Goal: Task Accomplishment & Management: Complete application form

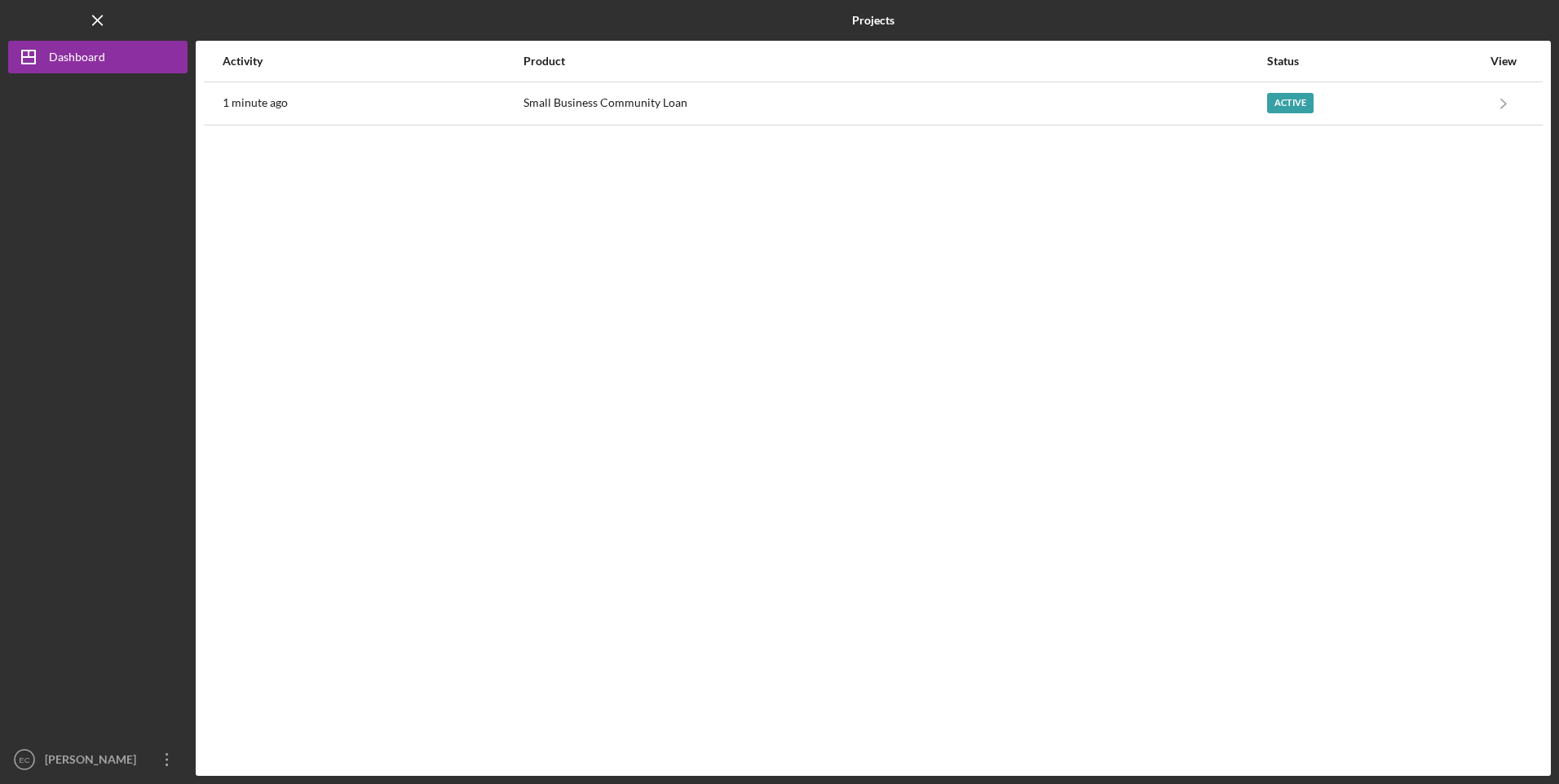
click at [760, 101] on div "Small Business Community Loan" at bounding box center [894, 104] width 742 height 40
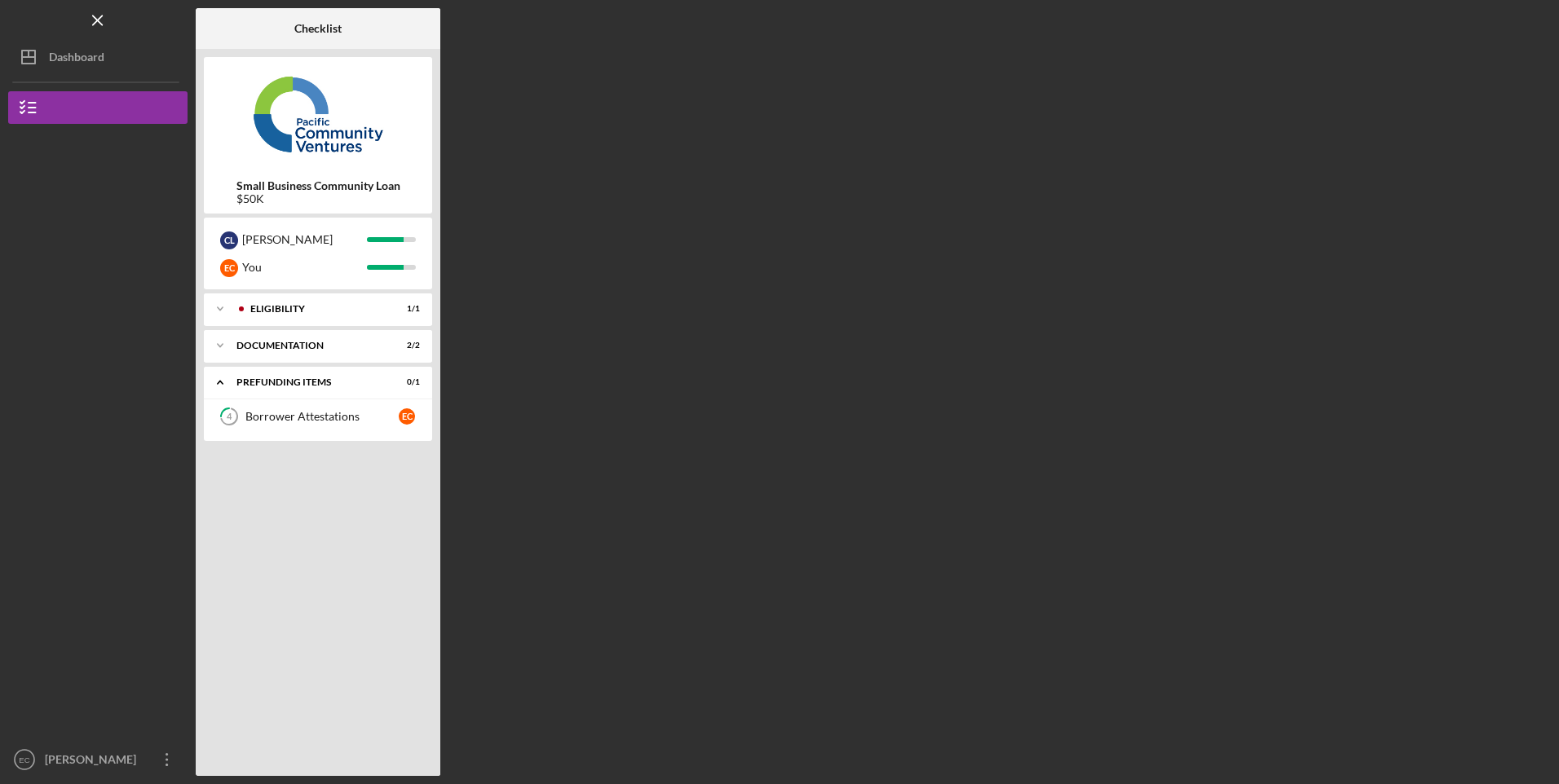
click at [263, 315] on div "Icon/Expander Eligibility 1 / 1" at bounding box center [317, 309] width 228 height 33
click at [269, 342] on div "Personal Information" at bounding box center [322, 343] width 153 height 13
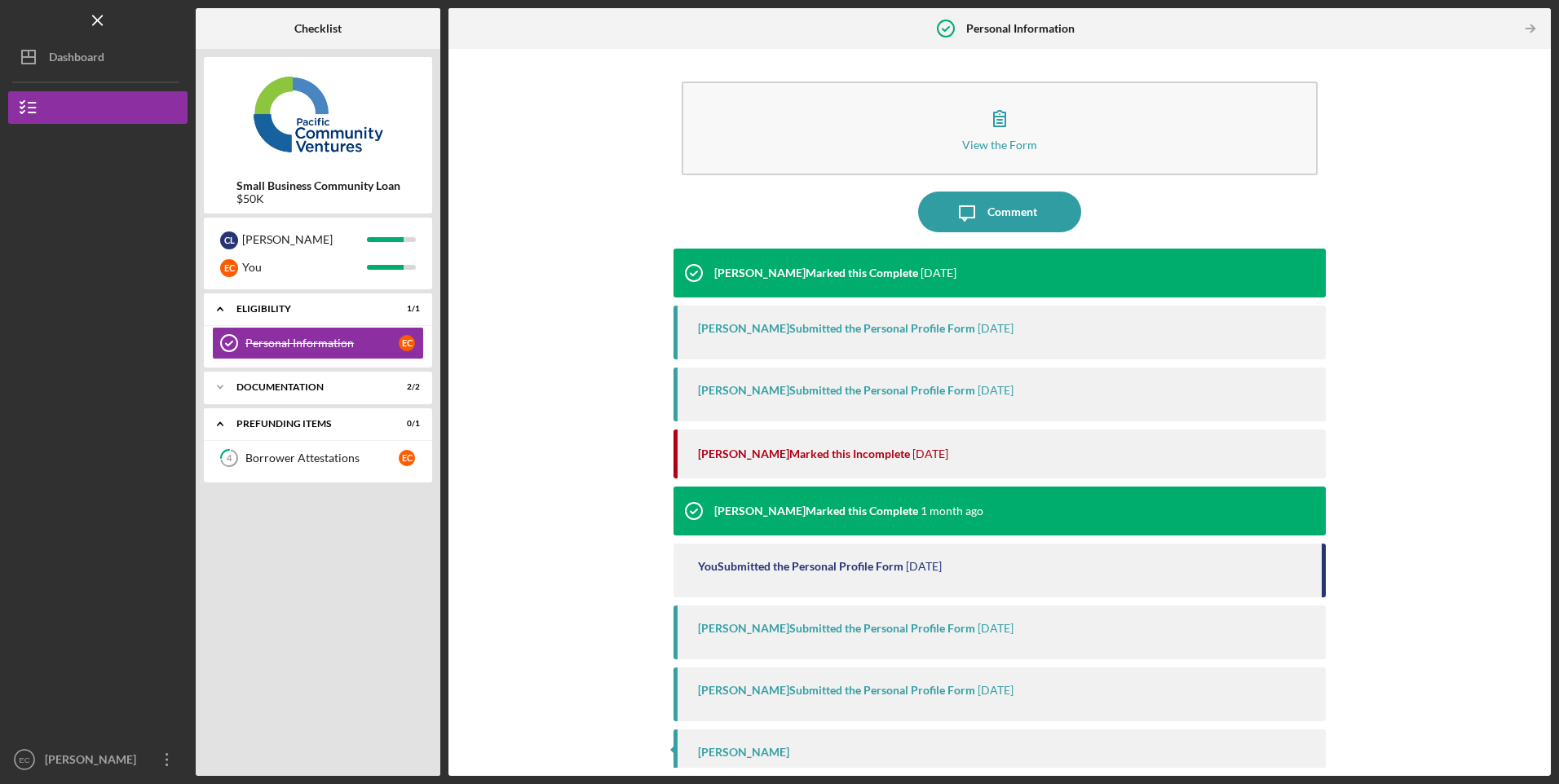
click at [271, 382] on div "Documentation" at bounding box center [308, 387] width 143 height 10
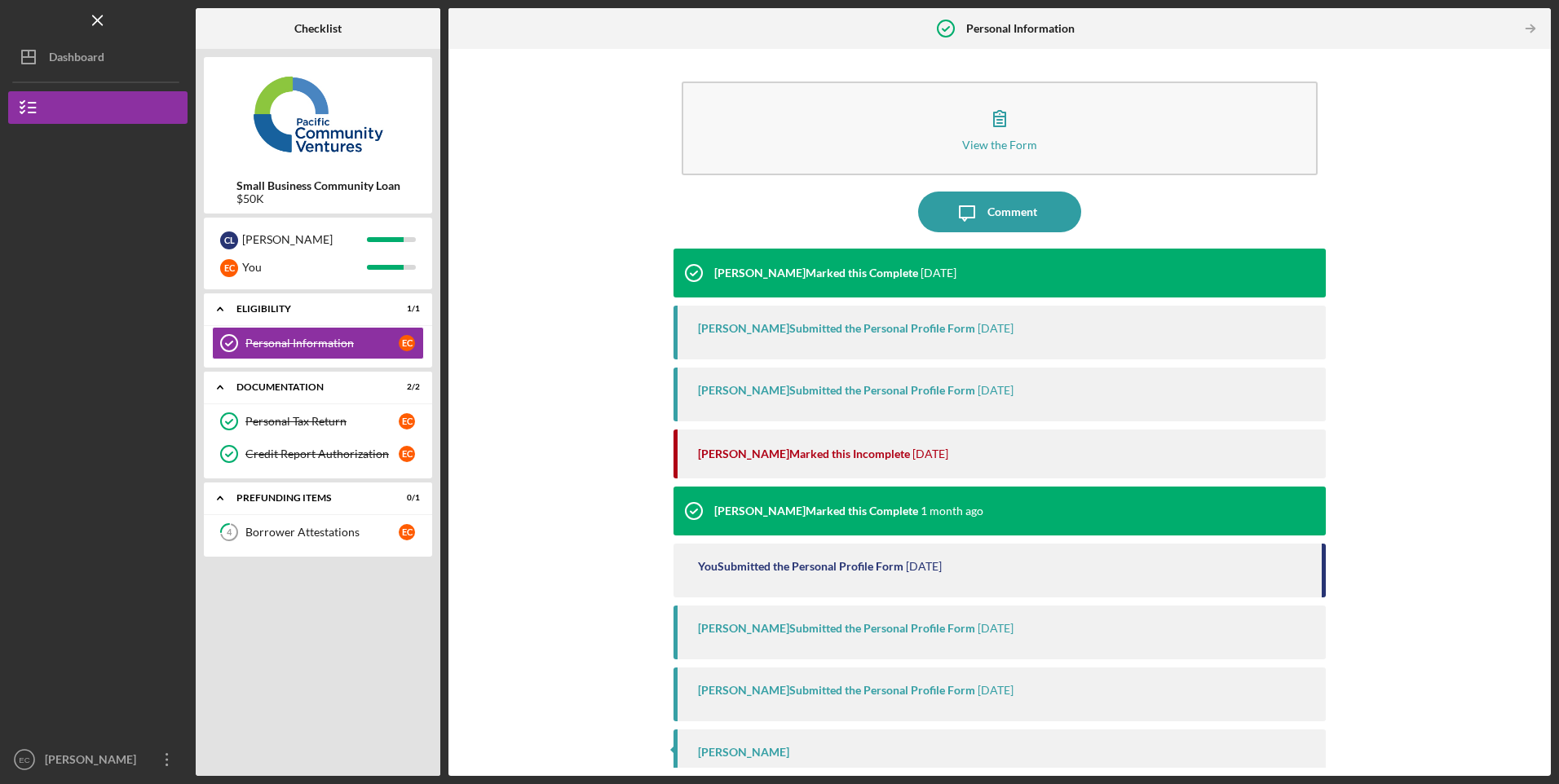
click at [293, 541] on link "4 Borrower Attestations E C" at bounding box center [317, 533] width 212 height 33
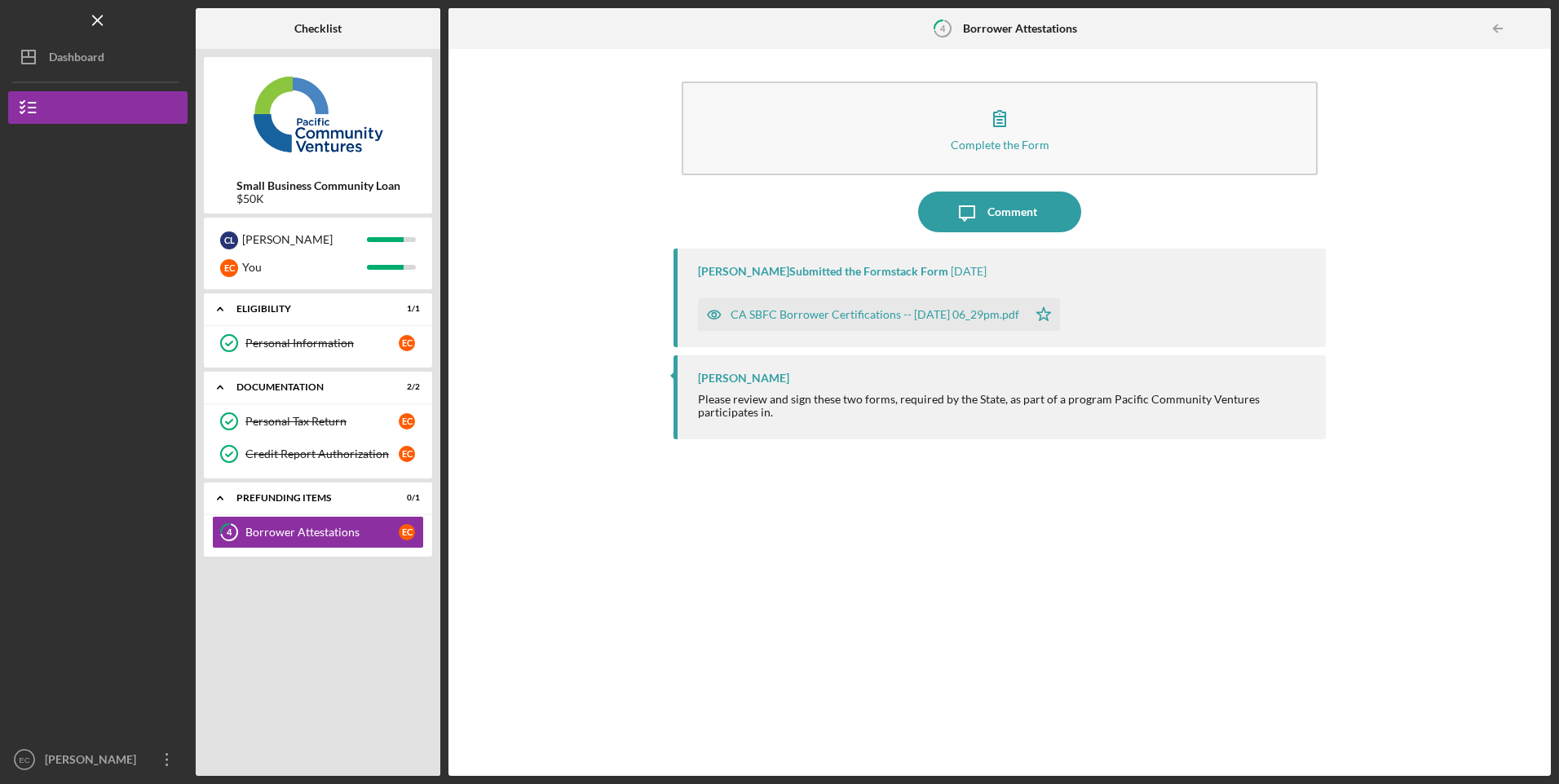
click at [901, 141] on button "Complete the Form Form" at bounding box center [999, 128] width 636 height 94
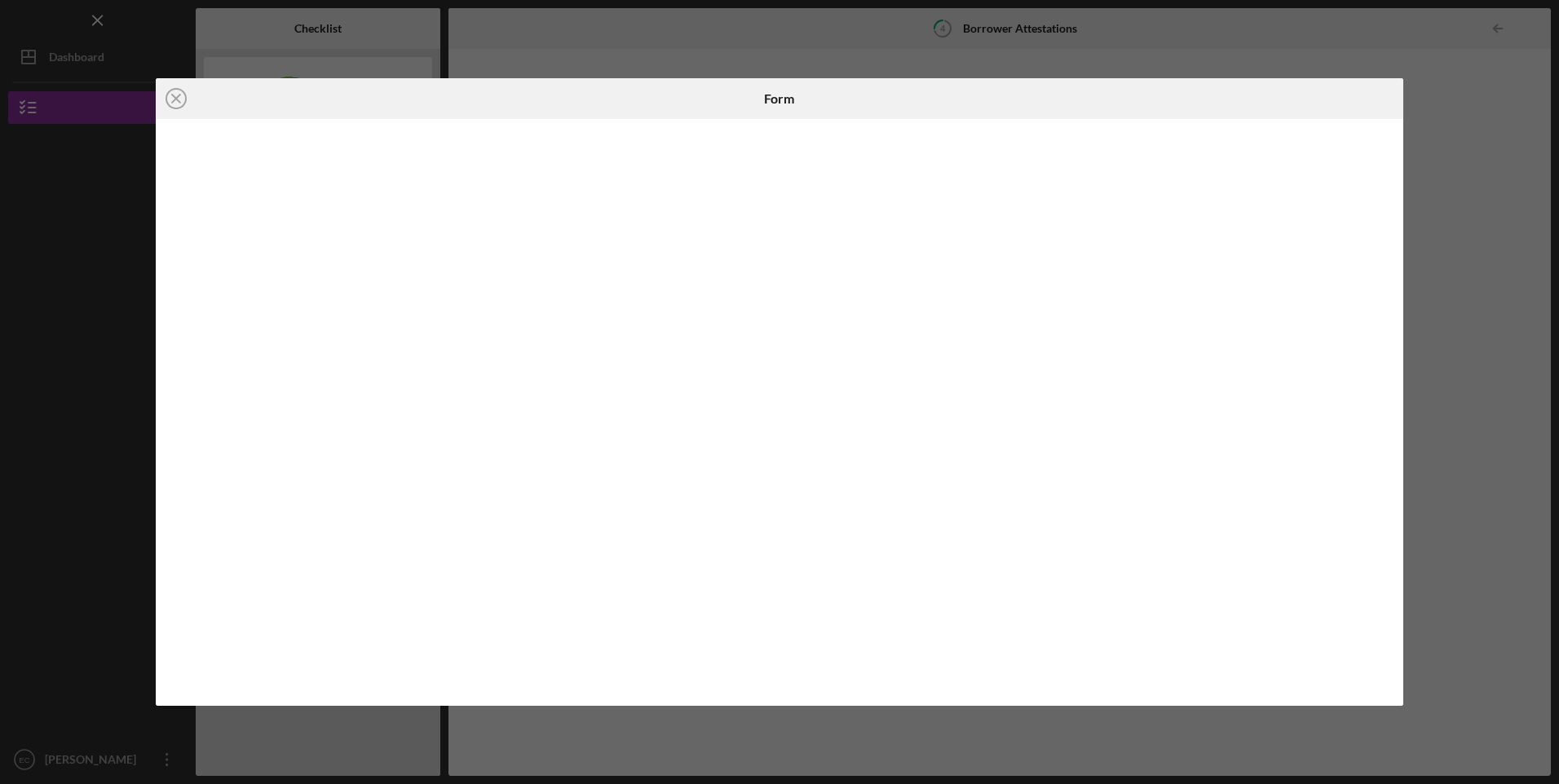
click at [172, 102] on line at bounding box center [176, 98] width 8 height 8
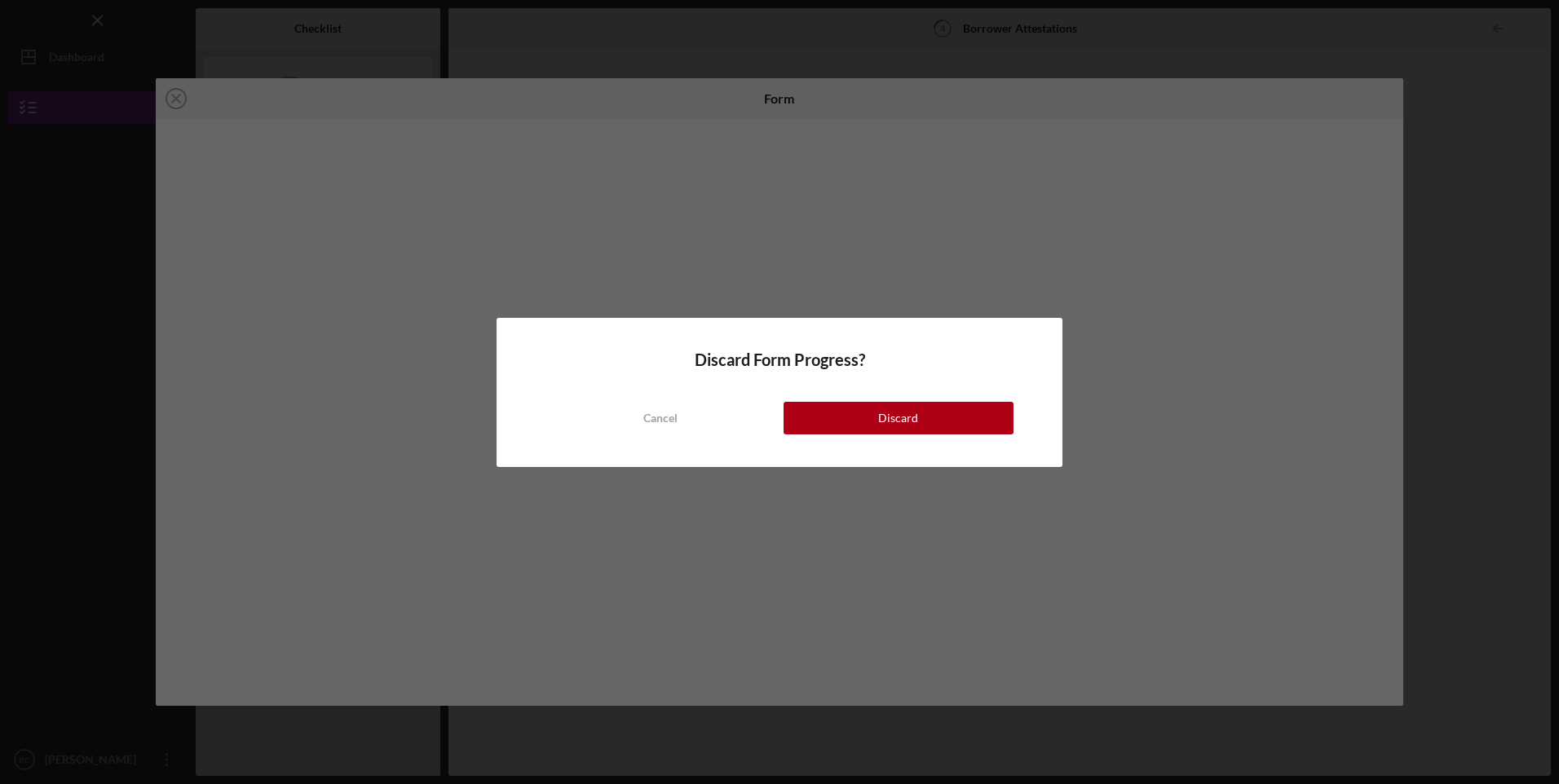
click at [879, 426] on button "Discard" at bounding box center [898, 418] width 230 height 33
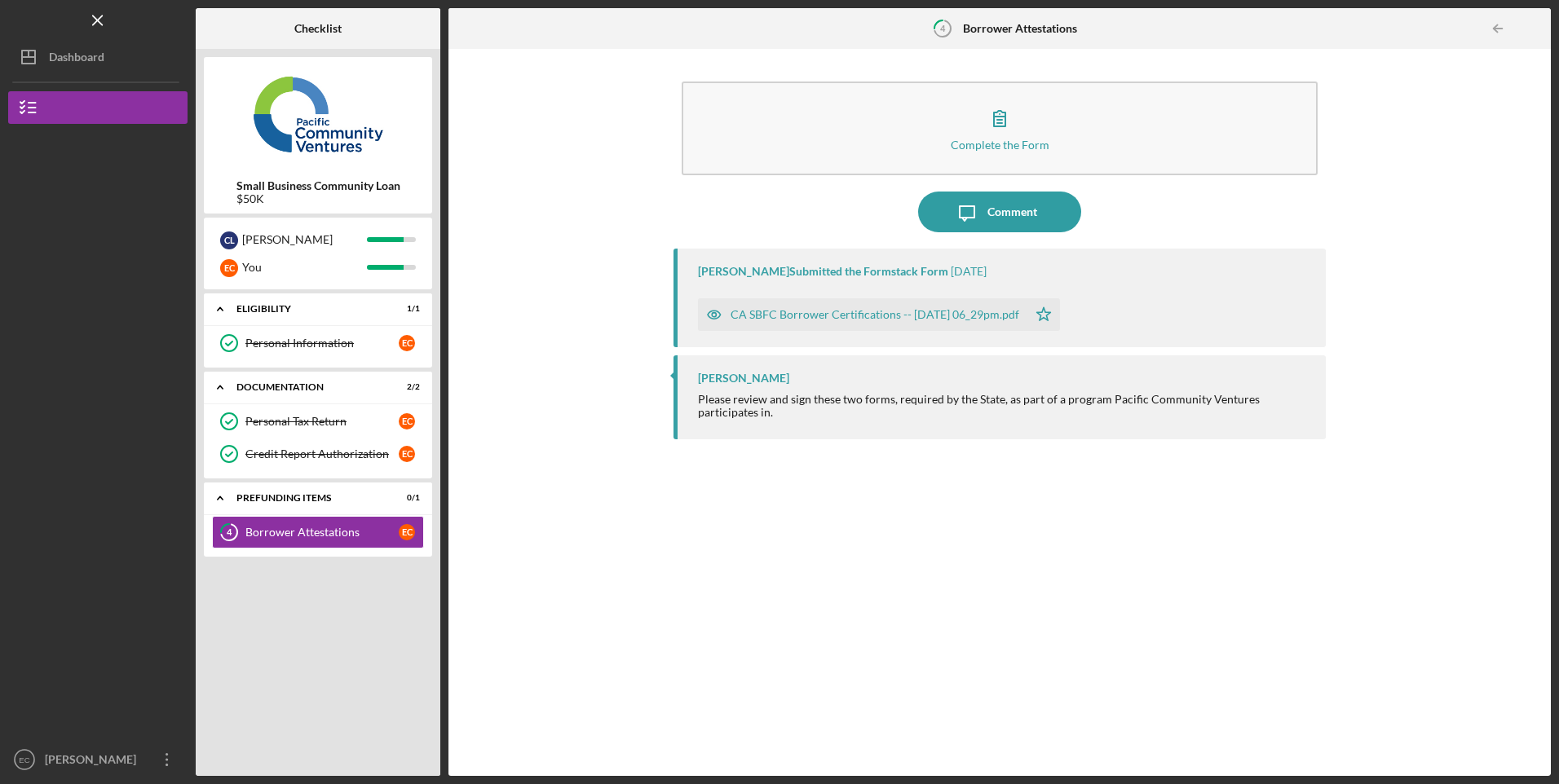
click at [297, 465] on link "Credit Report Authorization Credit Report Authorization E C" at bounding box center [317, 454] width 212 height 33
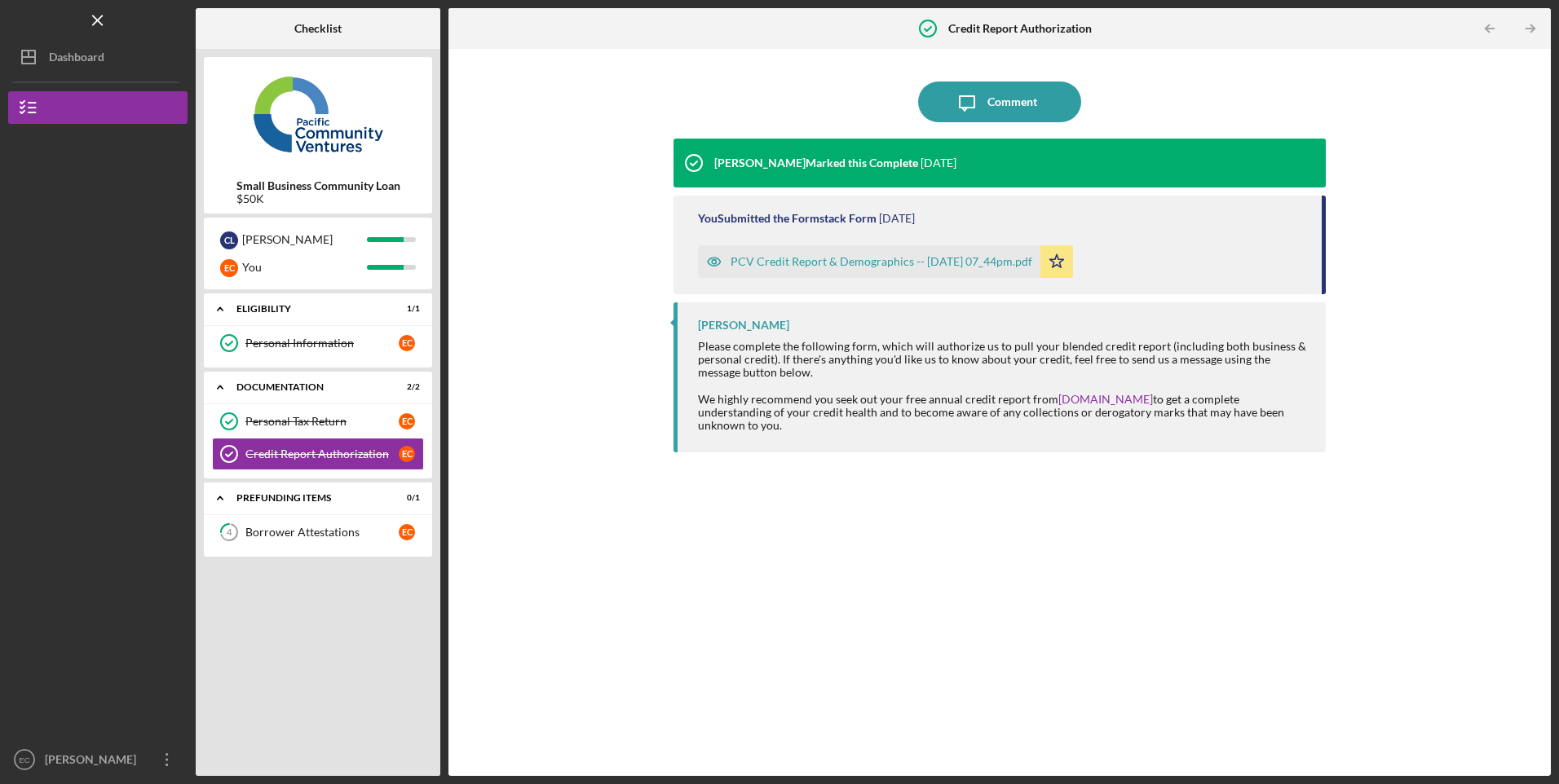
click at [823, 263] on div "PCV Credit Report & Demographics -- 2025-07-11 07_44pm.pdf" at bounding box center [881, 261] width 302 height 13
click at [69, 765] on div "Eunice Canchola" at bounding box center [94, 762] width 106 height 37
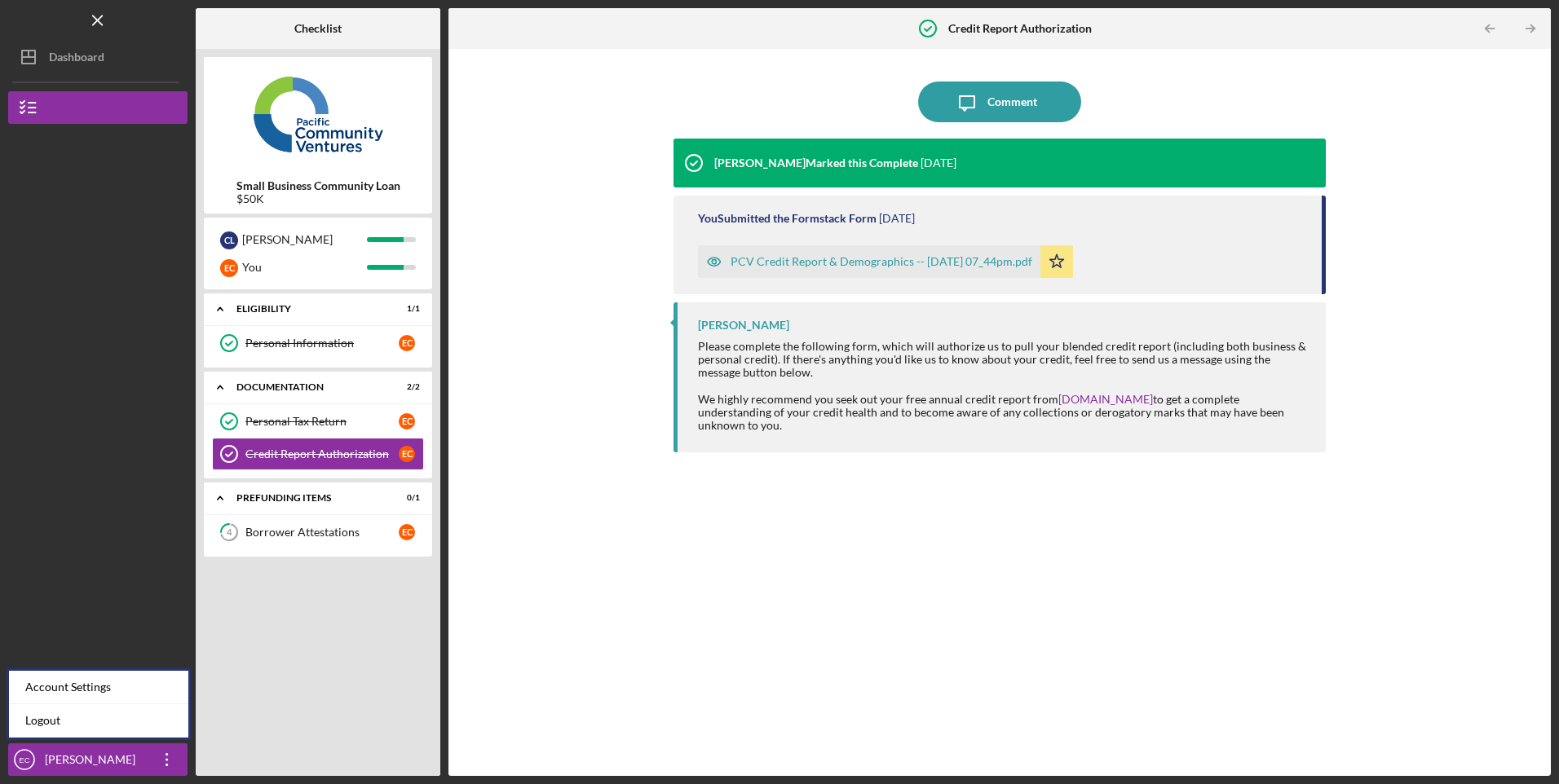
click at [51, 719] on link "Logout" at bounding box center [99, 721] width 180 height 33
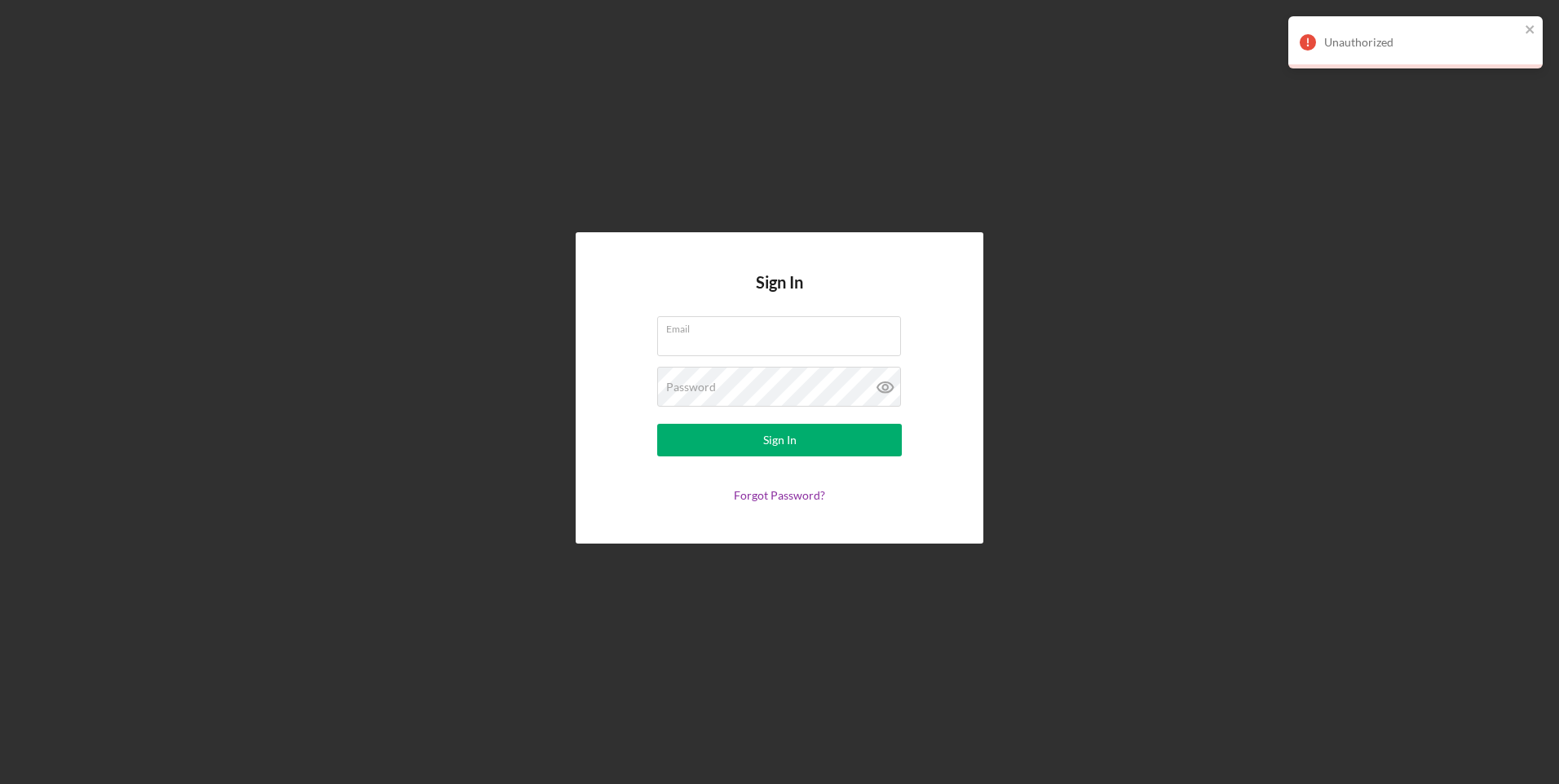
type input "[EMAIL_ADDRESS][DOMAIN_NAME]"
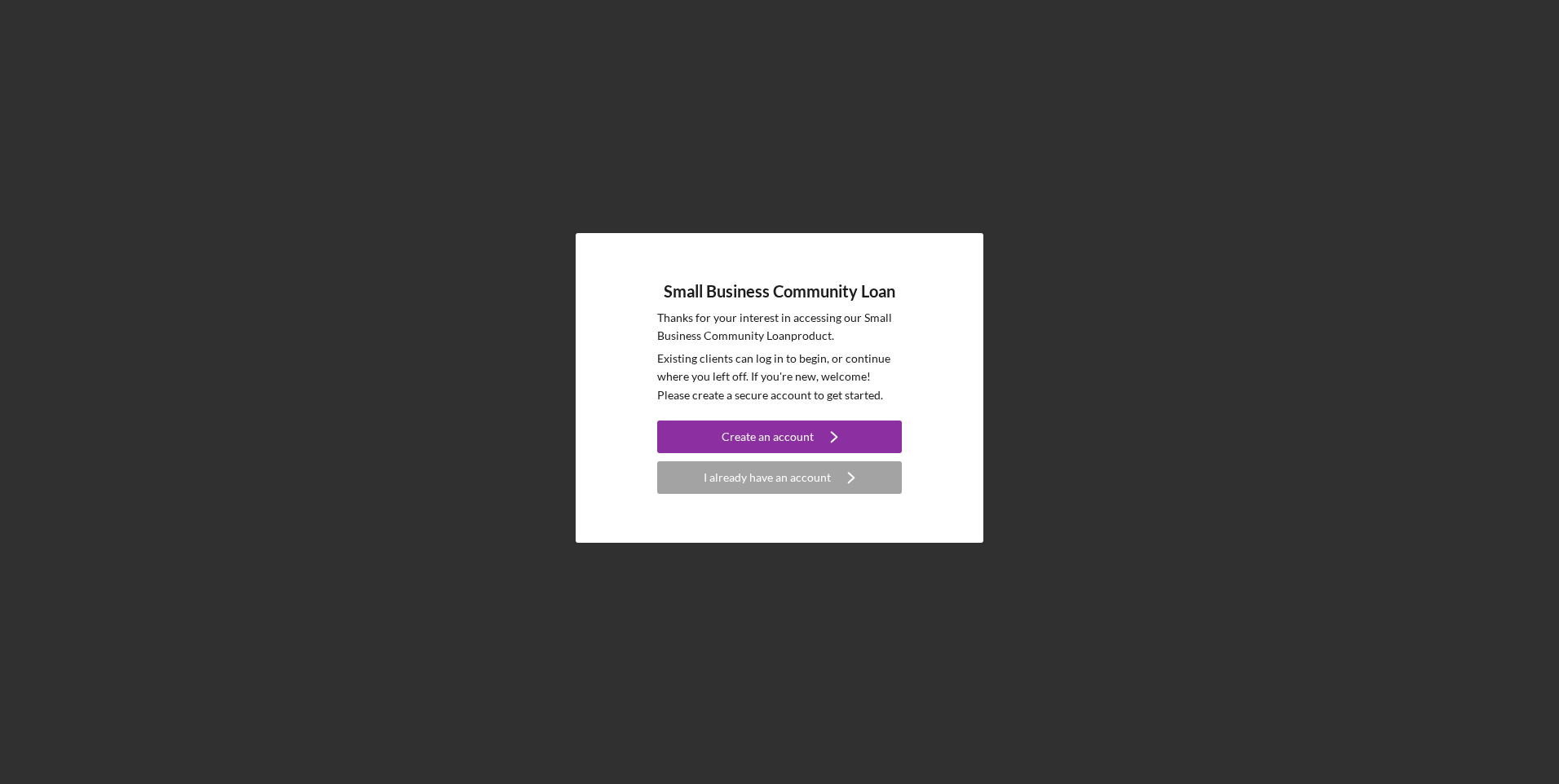
click at [742, 485] on div "I already have an account" at bounding box center [767, 478] width 127 height 33
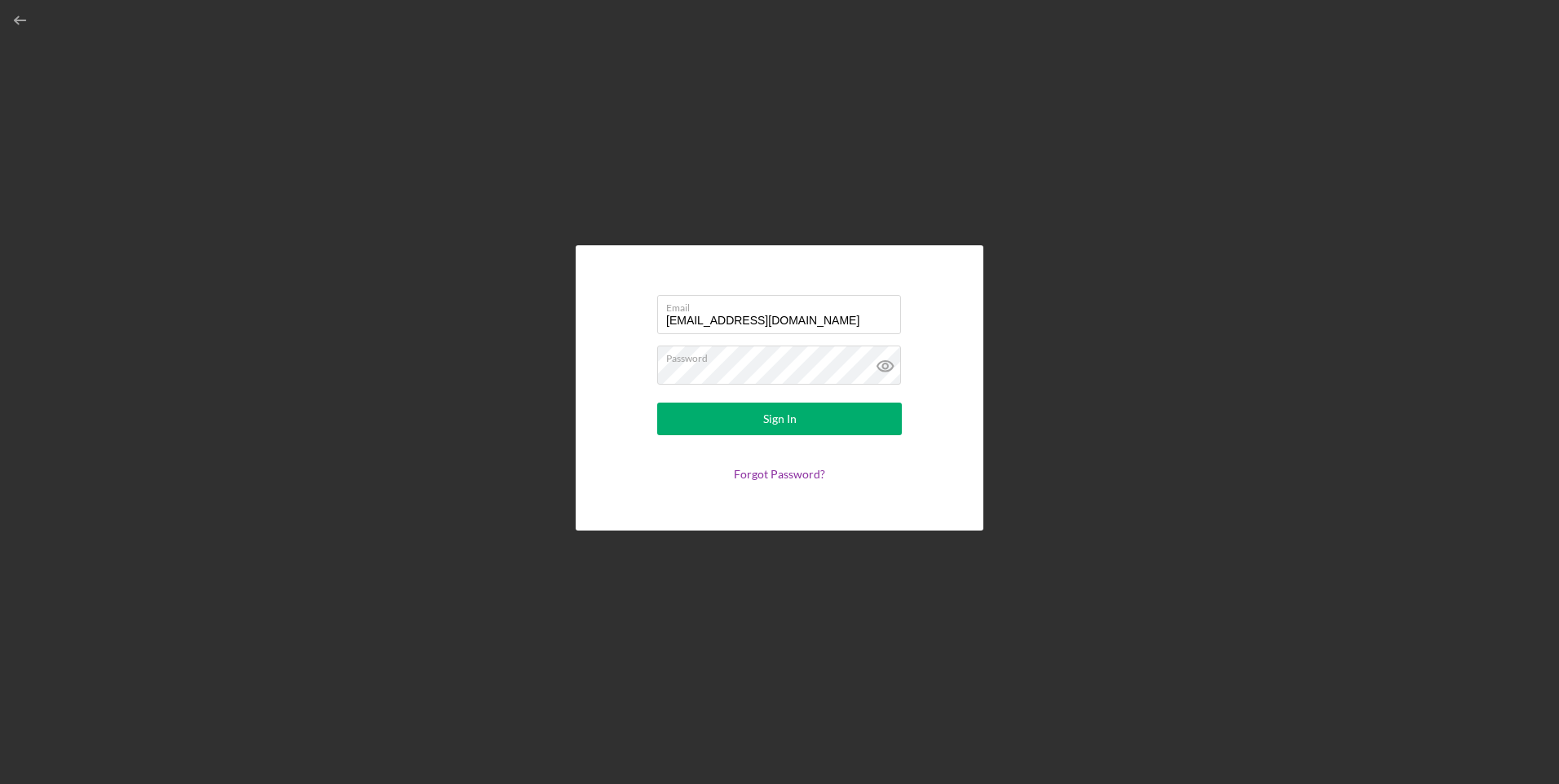
click at [733, 321] on input "[EMAIL_ADDRESS][DOMAIN_NAME]" at bounding box center [780, 315] width 244 height 39
type input "[EMAIL_ADDRESS][DOMAIN_NAME]"
click at [752, 422] on button "Sign In" at bounding box center [780, 419] width 245 height 33
